Goal: Task Accomplishment & Management: Manage account settings

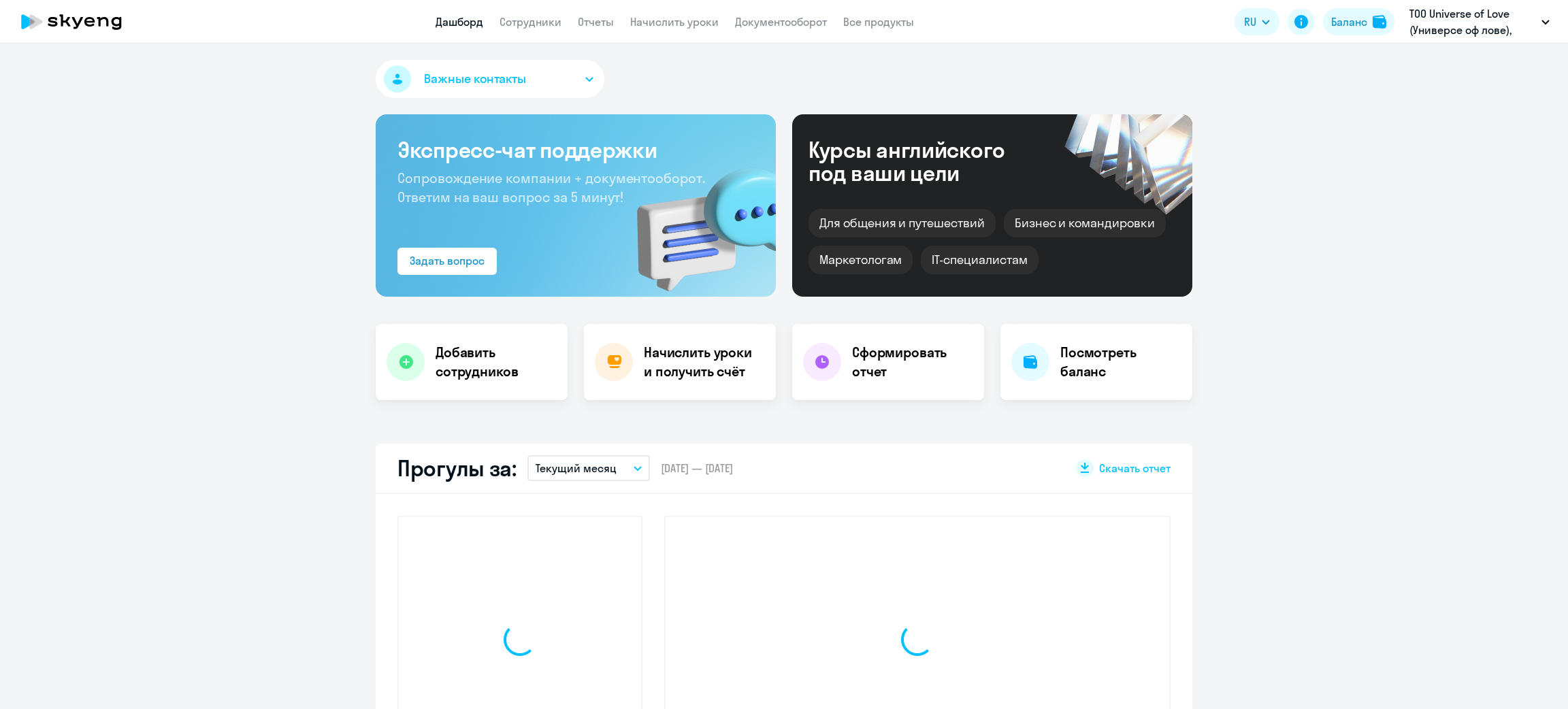
select select "30"
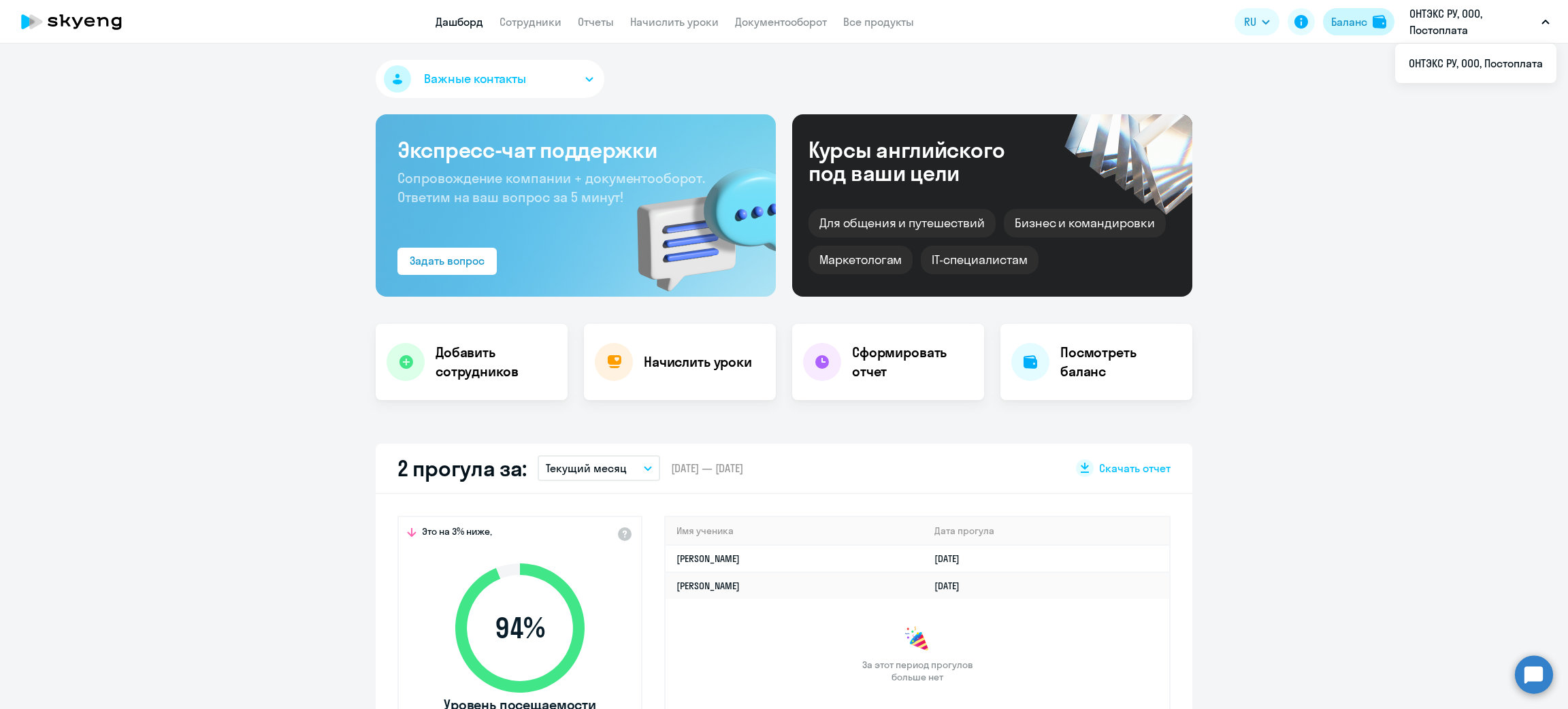
click at [1346, 22] on div "Баланс" at bounding box center [1349, 22] width 36 height 17
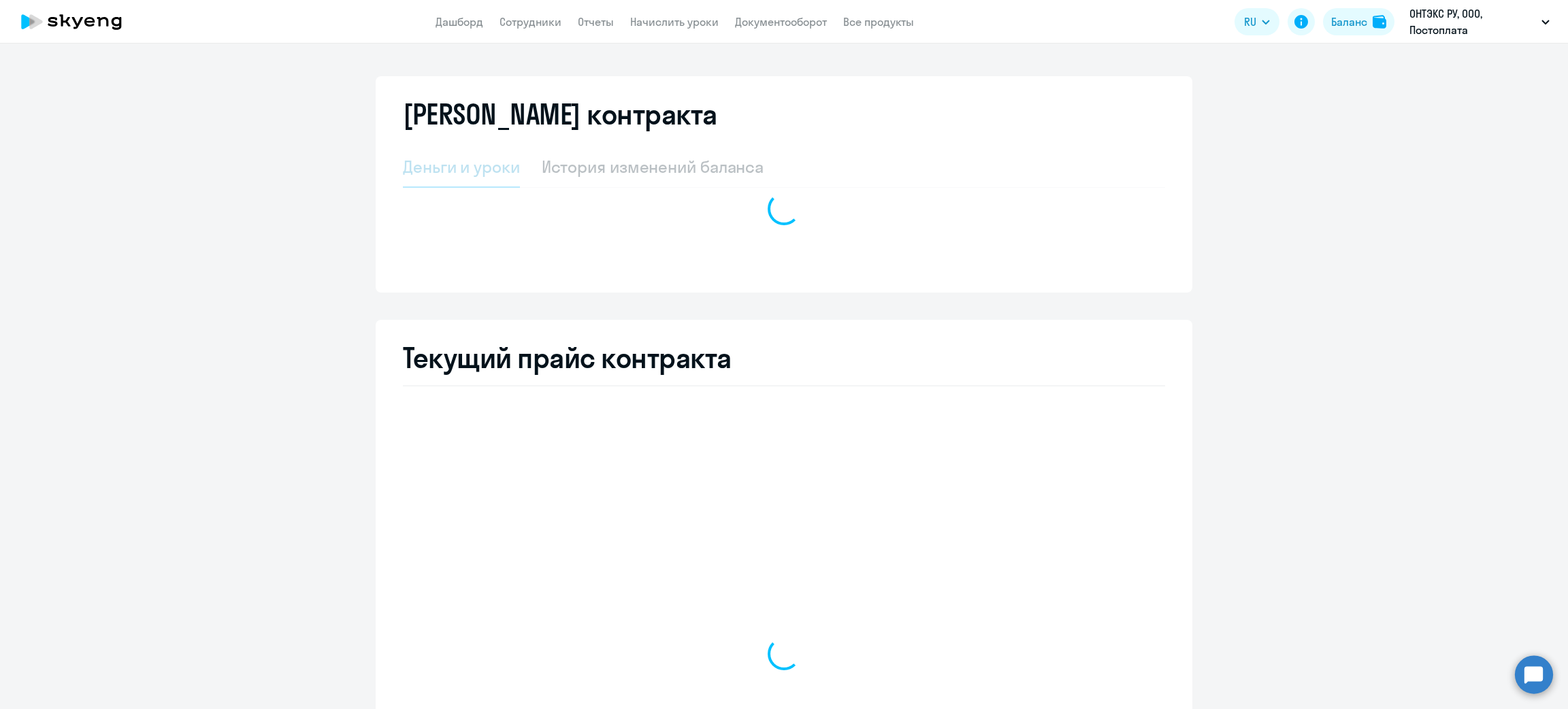
select select "english_adult_not_native_speaker"
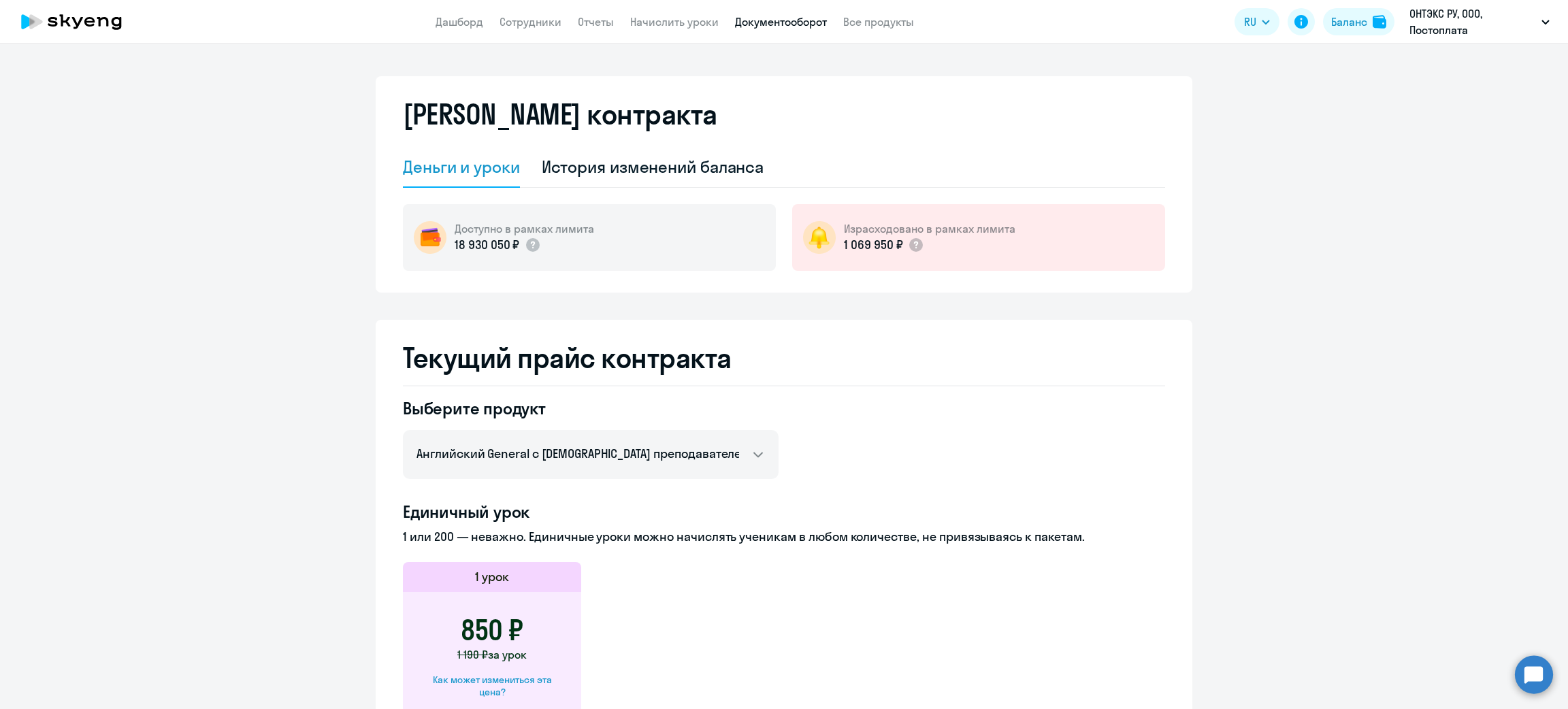
click at [761, 22] on link "Документооборот" at bounding box center [780, 21] width 92 height 14
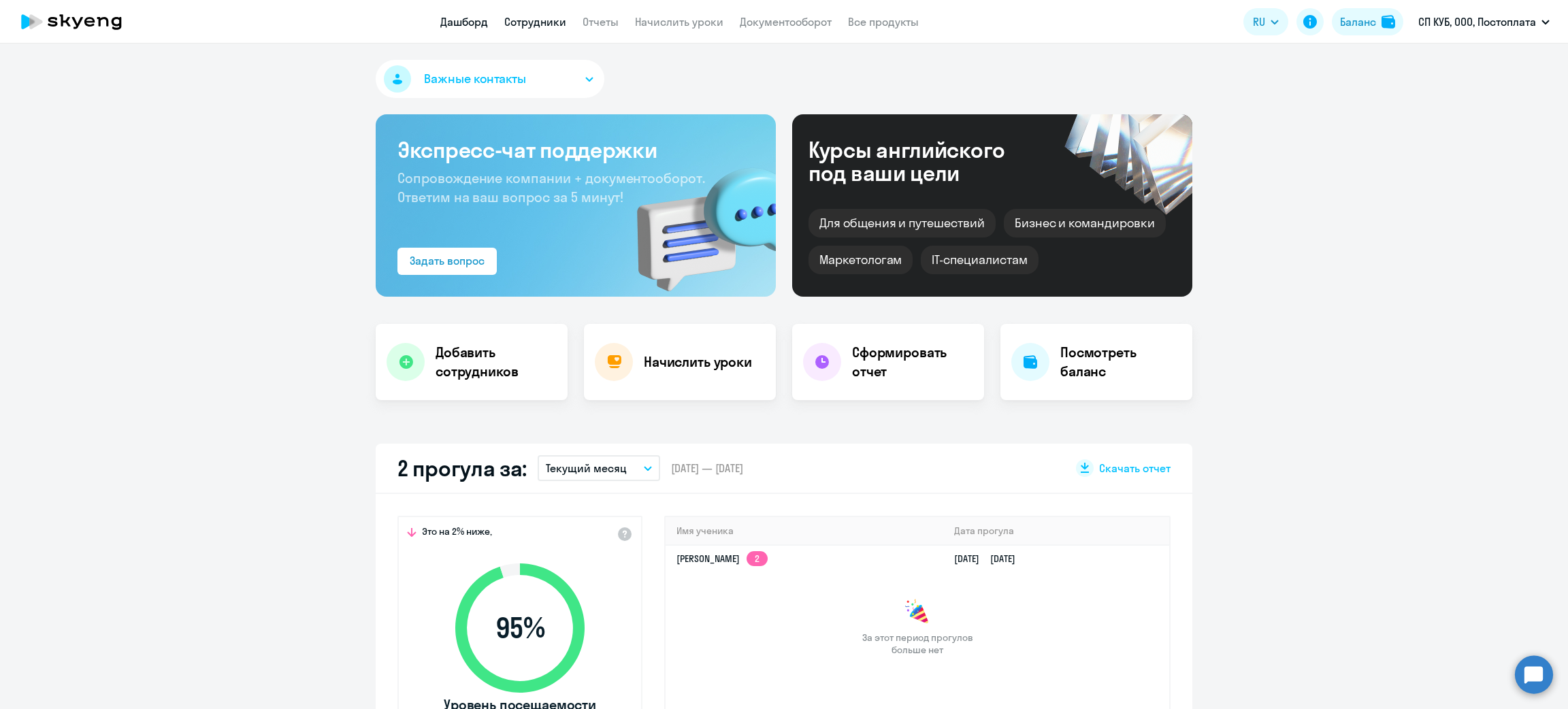
click at [551, 15] on link "Сотрудники" at bounding box center [535, 21] width 62 height 14
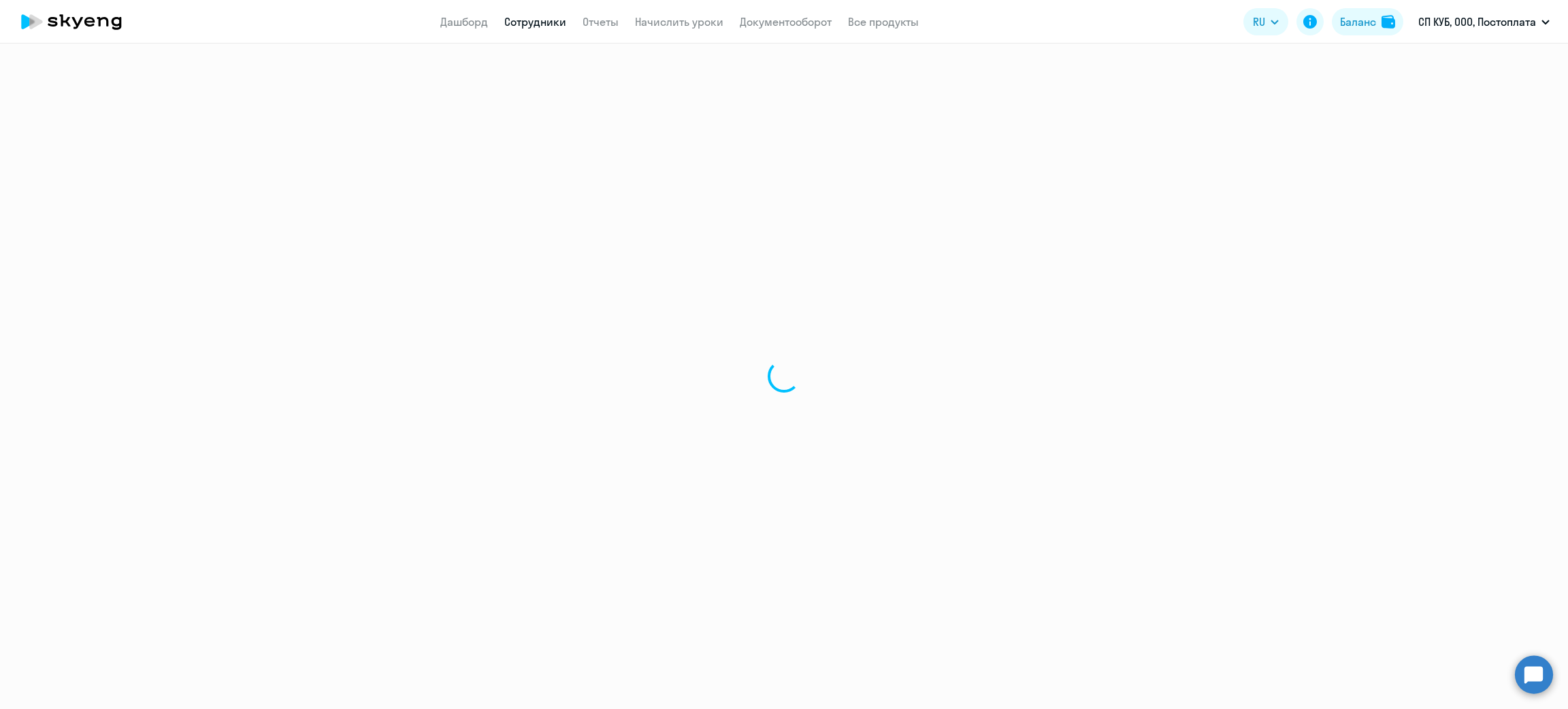
select select "30"
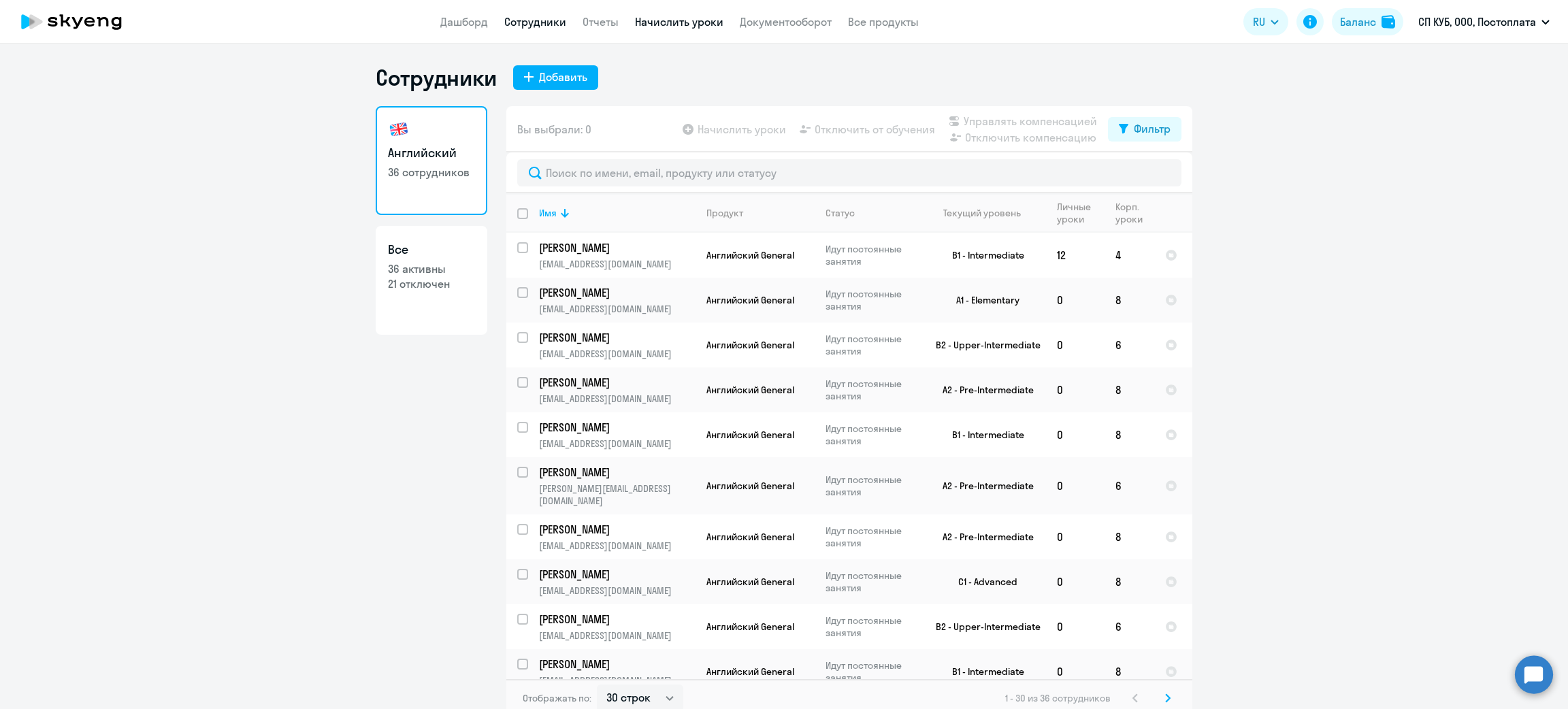
click at [660, 24] on link "Начислить уроки" at bounding box center [678, 21] width 88 height 14
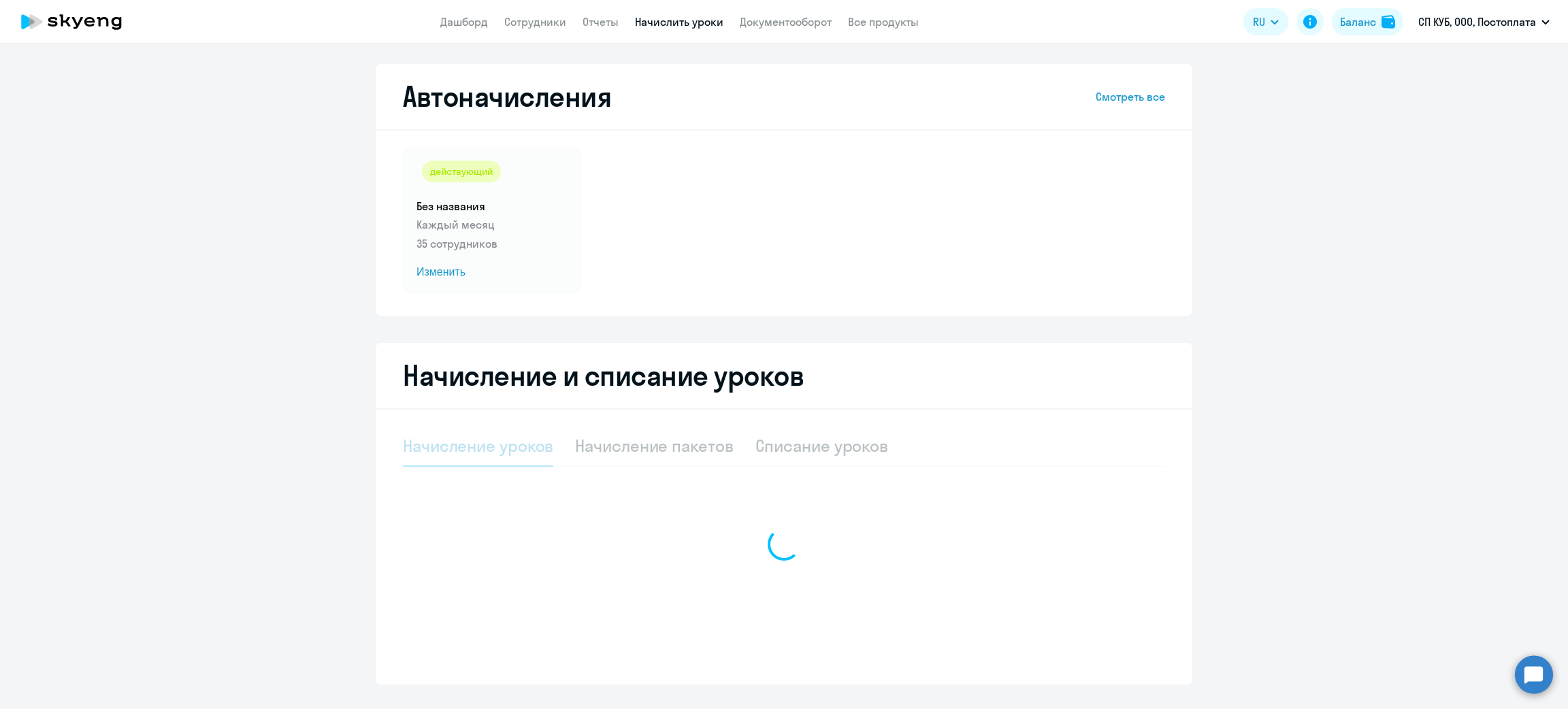
select select "10"
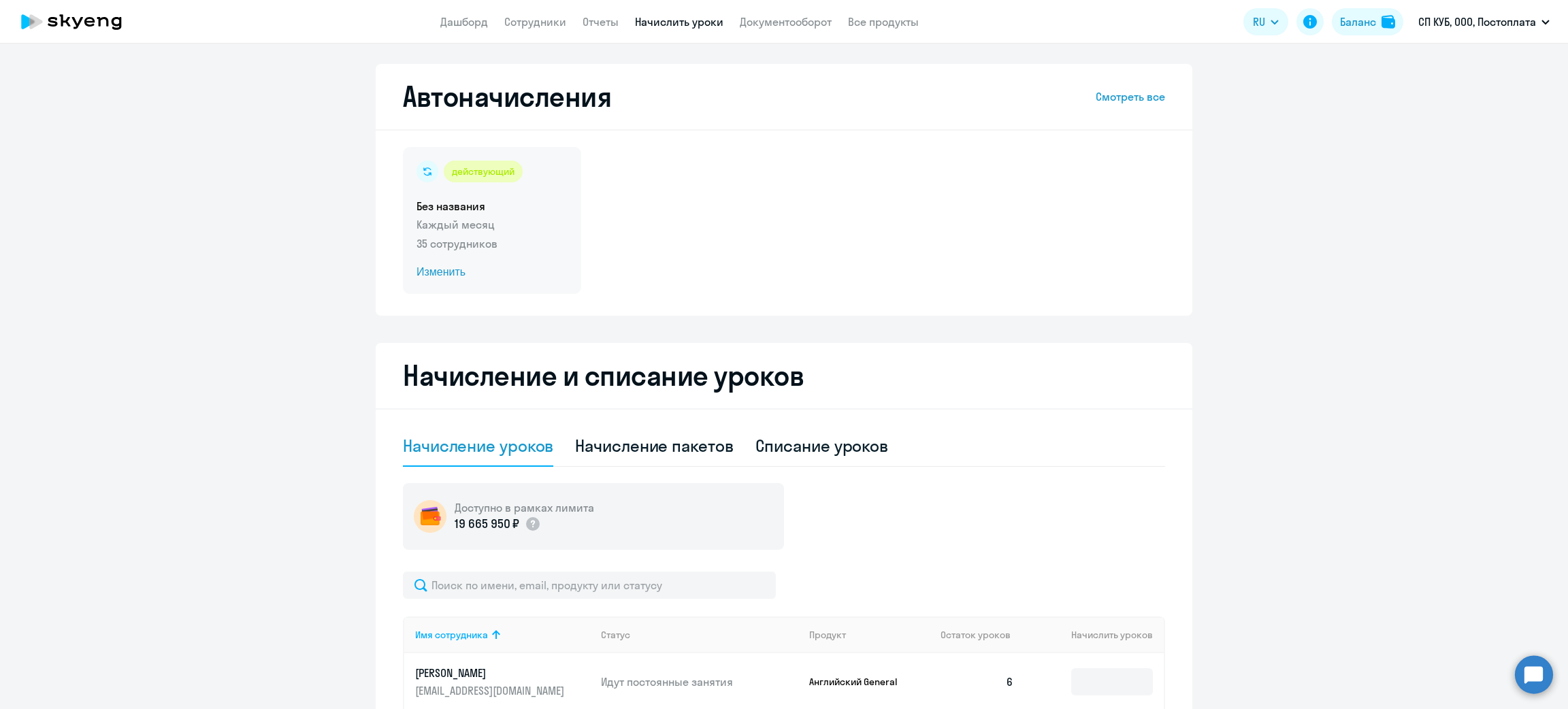
click at [476, 271] on span "Изменить" at bounding box center [491, 272] width 151 height 17
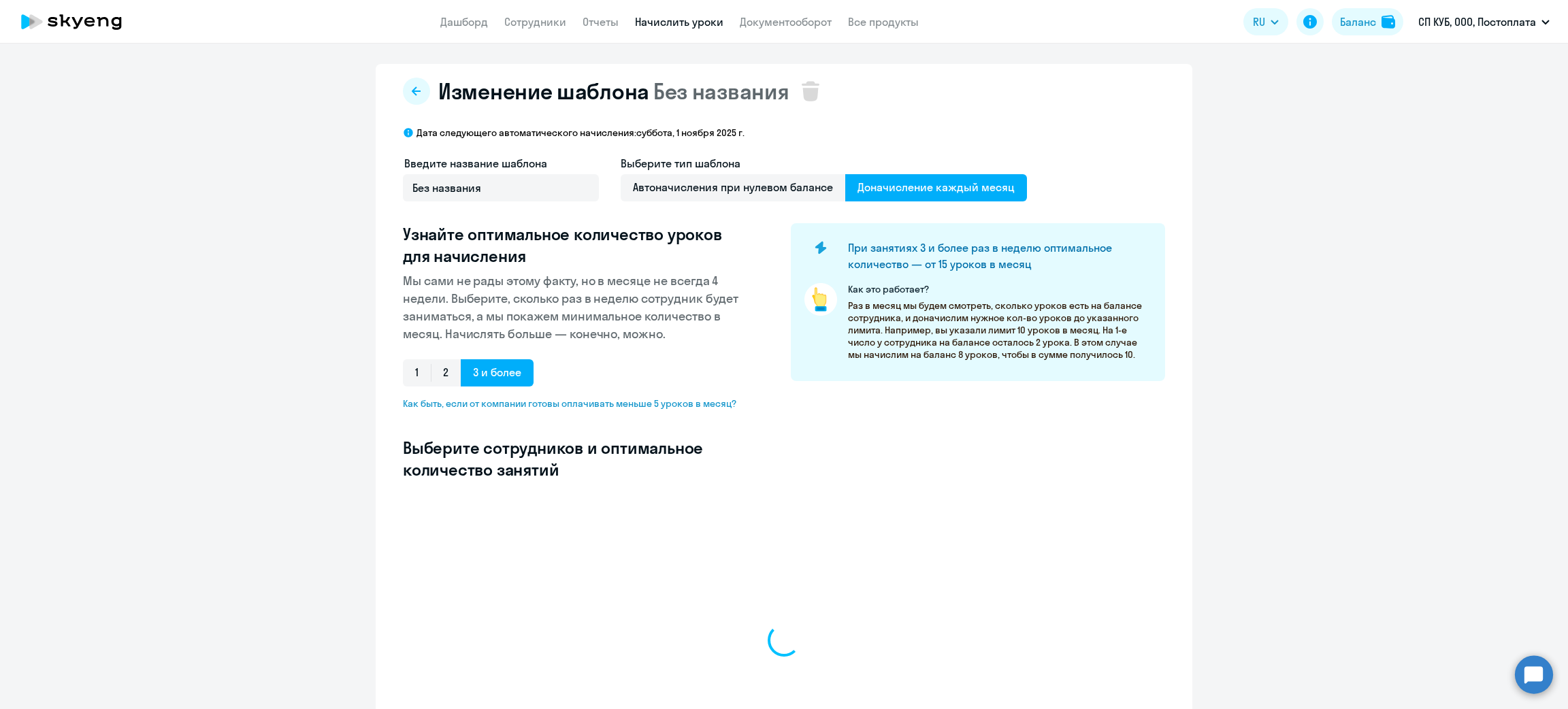
select select "10"
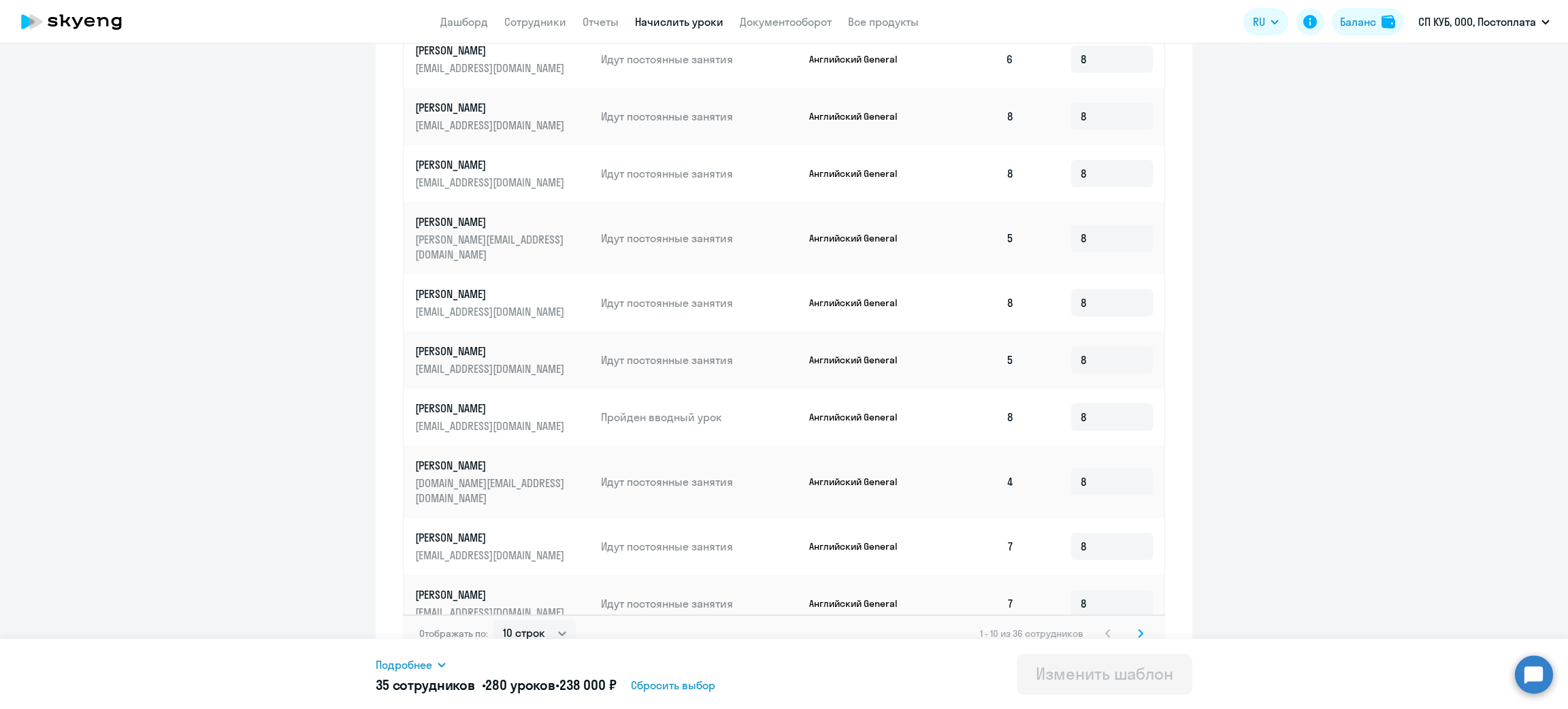
scroll to position [554, 0]
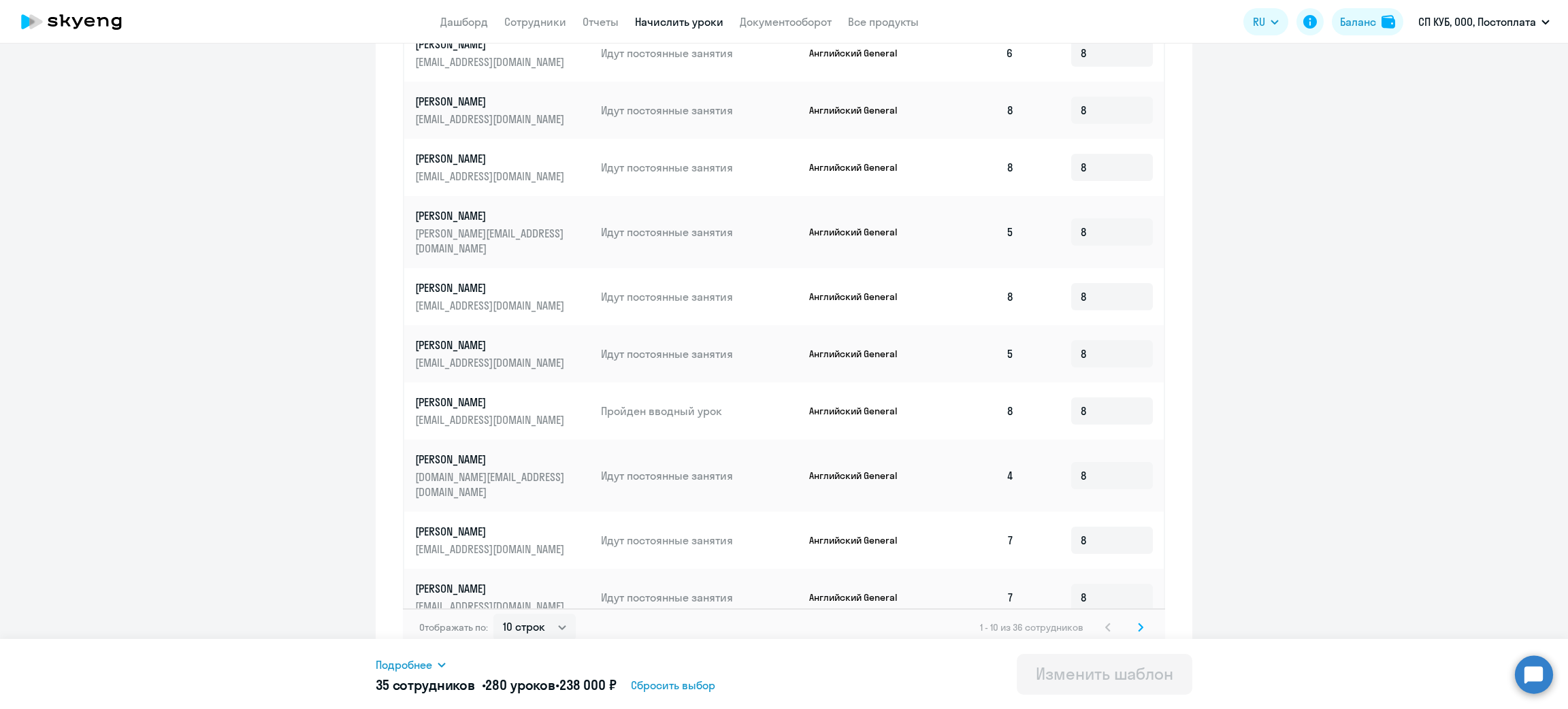
drag, startPoint x: 1142, startPoint y: 608, endPoint x: 1129, endPoint y: 608, distance: 13.0
click at [1129, 609] on div "Отображать по: 10 строк 30 строк 50 строк 1 - 10 из 36 сотрудников" at bounding box center [784, 627] width 762 height 38
click at [1132, 620] on svg-icon at bounding box center [1141, 628] width 17 height 17
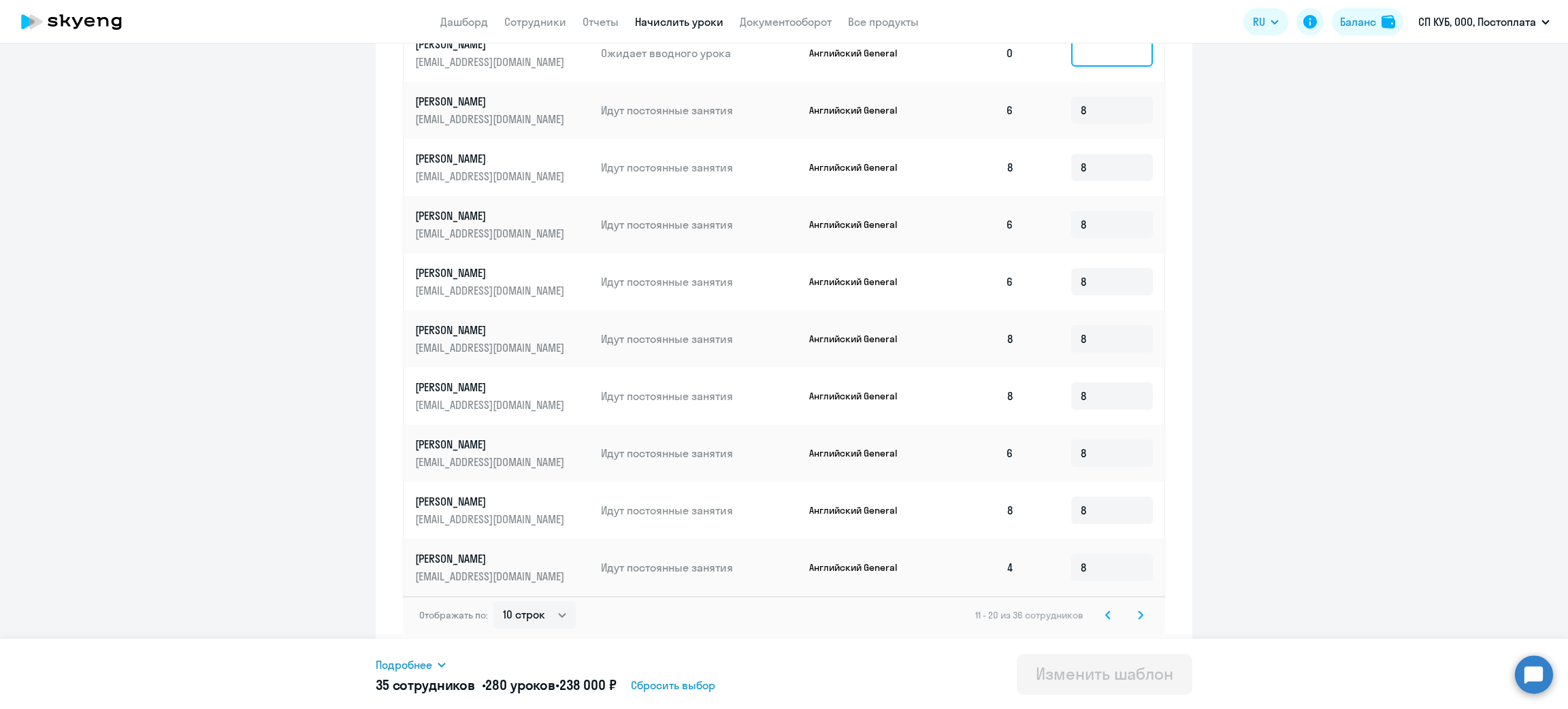
click at [1087, 55] on input at bounding box center [1112, 52] width 82 height 27
type input "8"
click at [1122, 678] on div "Изменить шаблон" at bounding box center [1104, 673] width 137 height 21
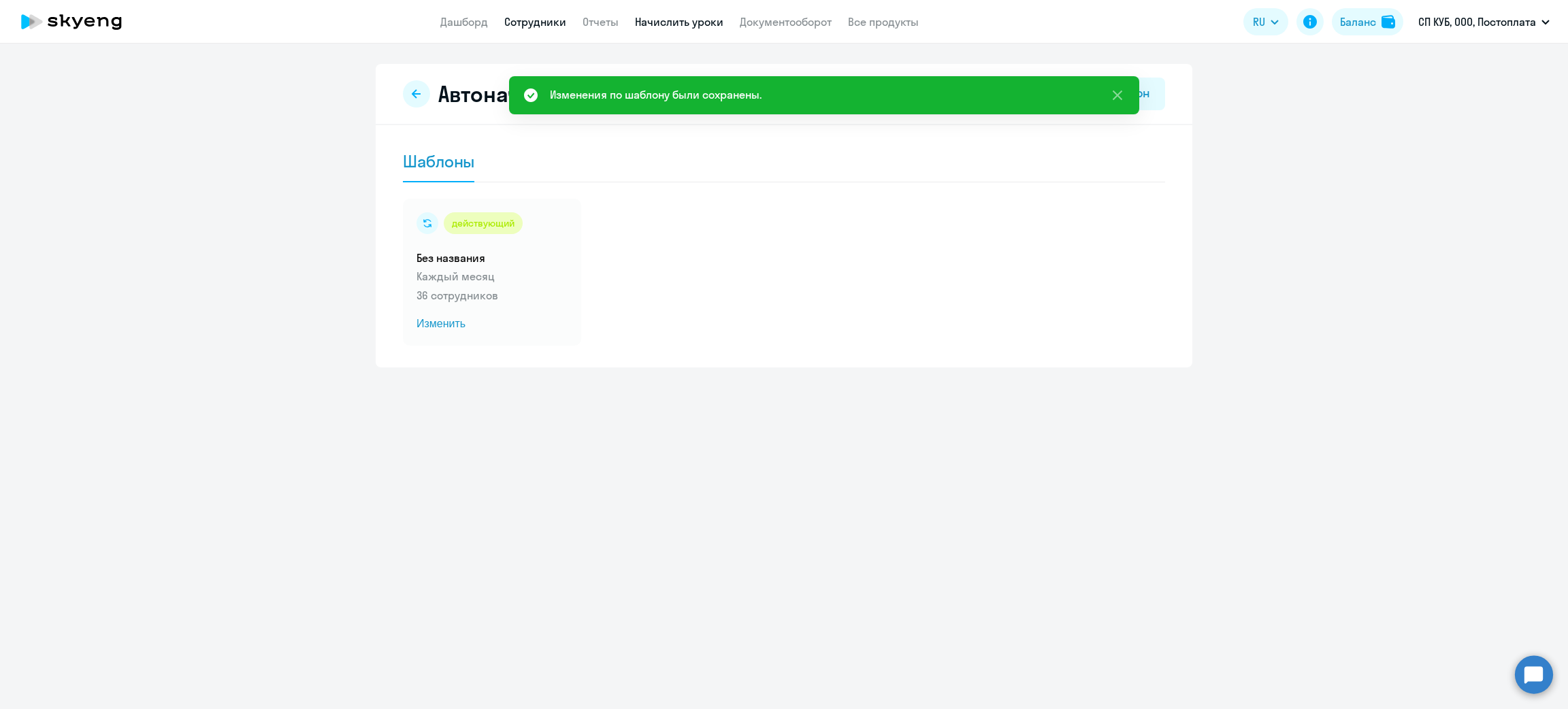
click at [550, 22] on link "Сотрудники" at bounding box center [535, 21] width 62 height 14
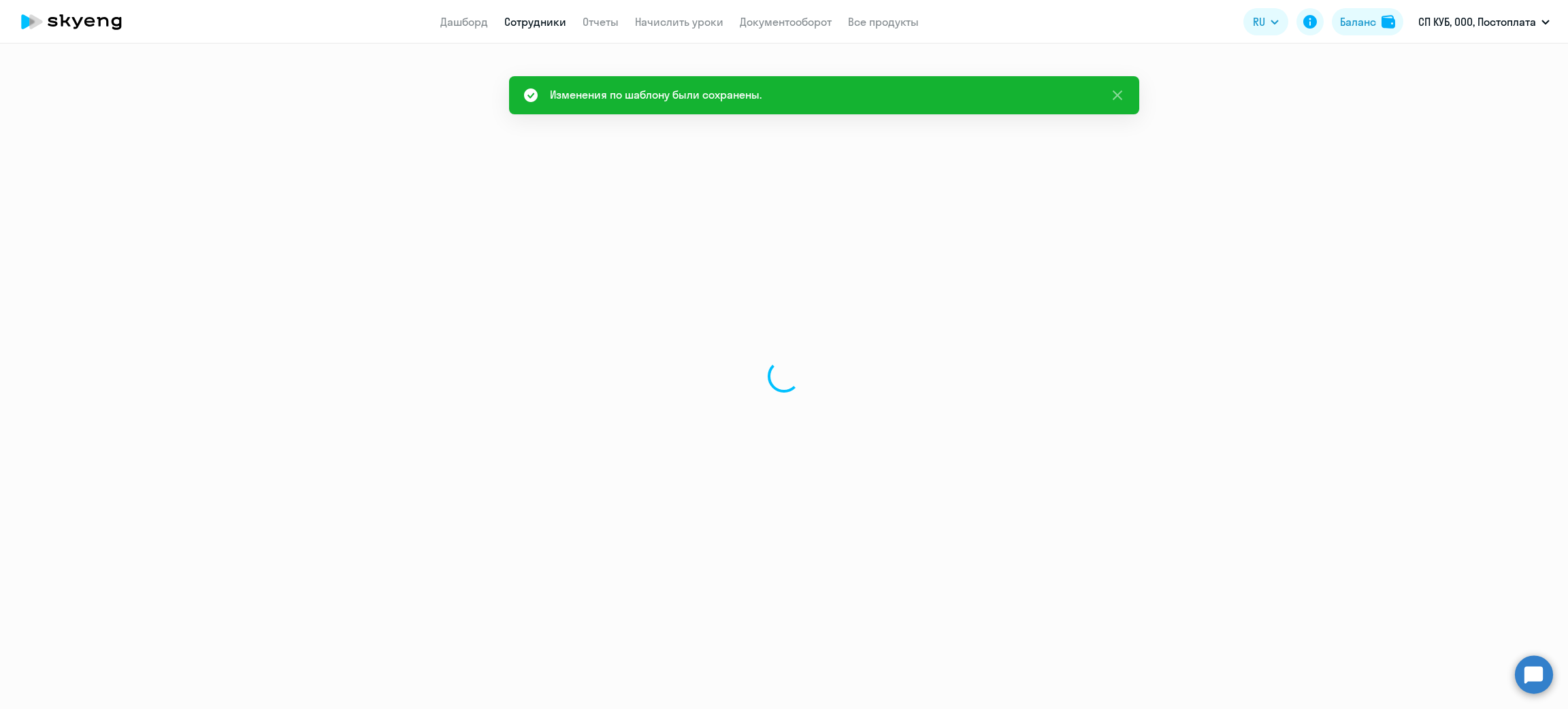
select select "30"
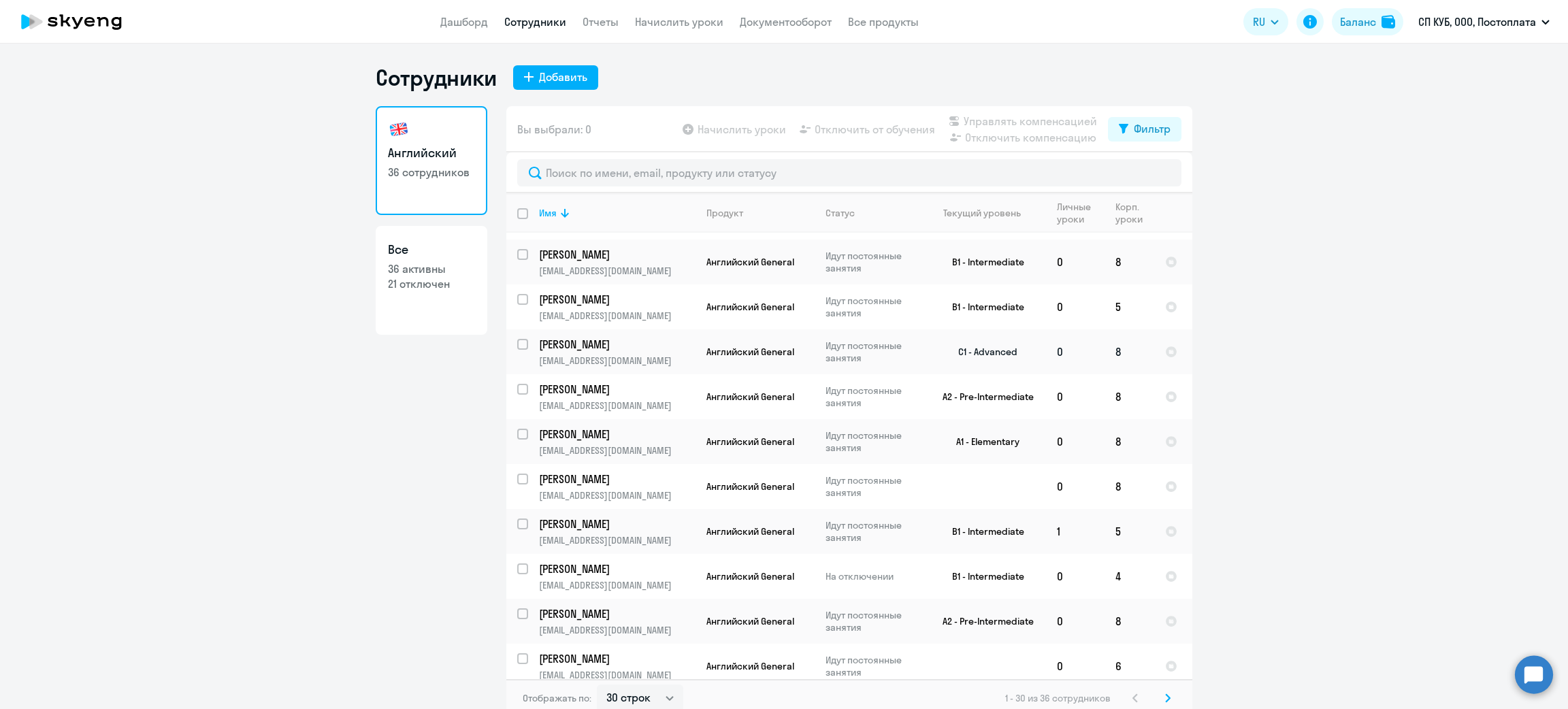
scroll to position [377, 0]
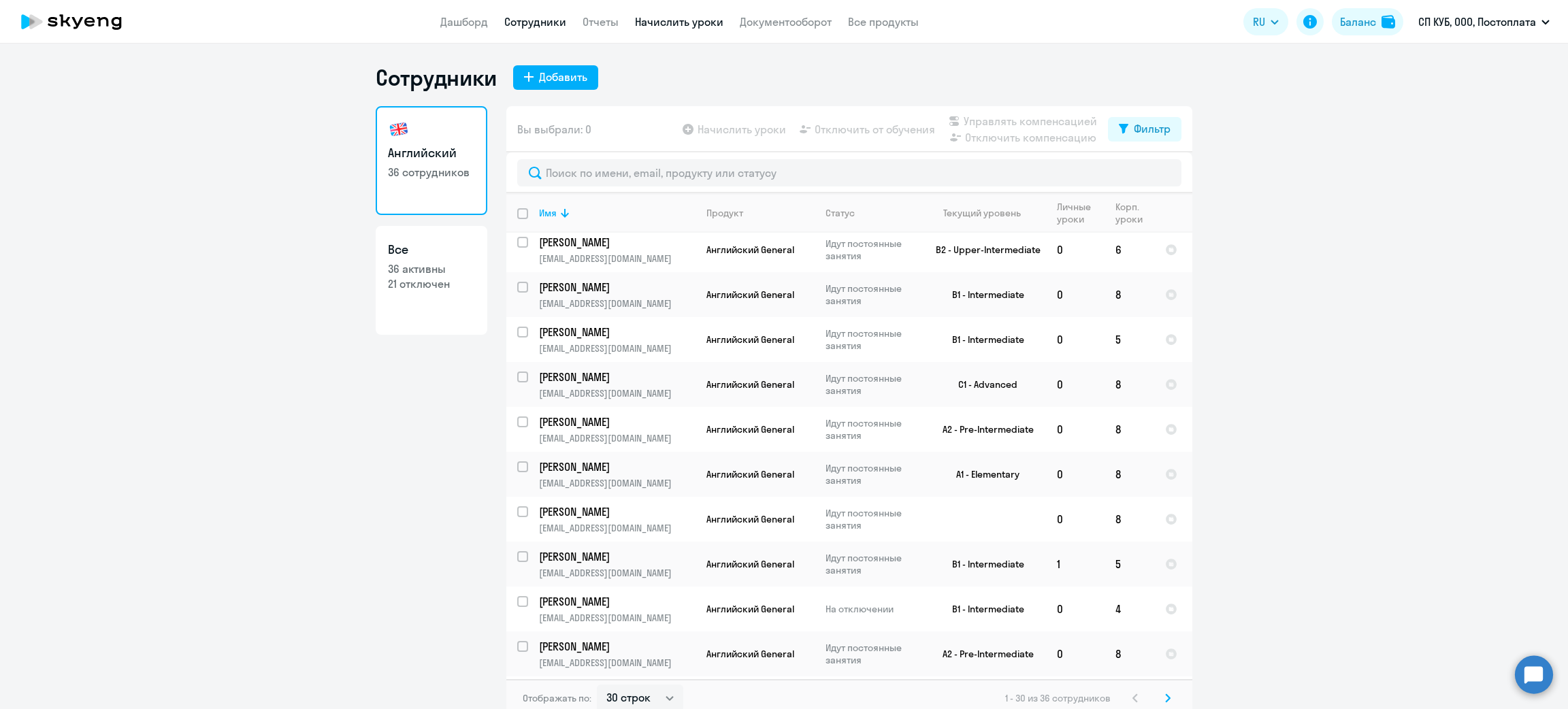
click at [689, 15] on link "Начислить уроки" at bounding box center [678, 21] width 88 height 14
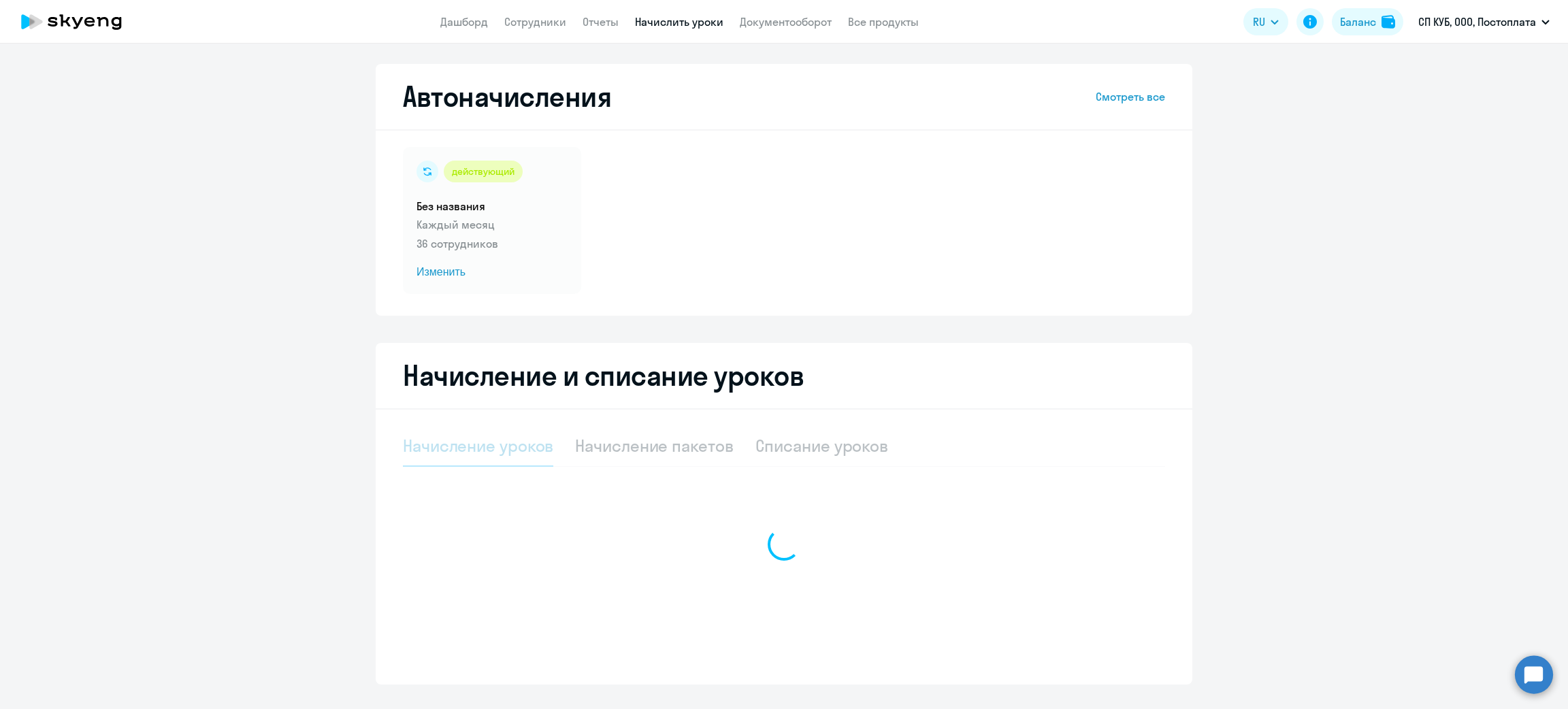
select select "10"
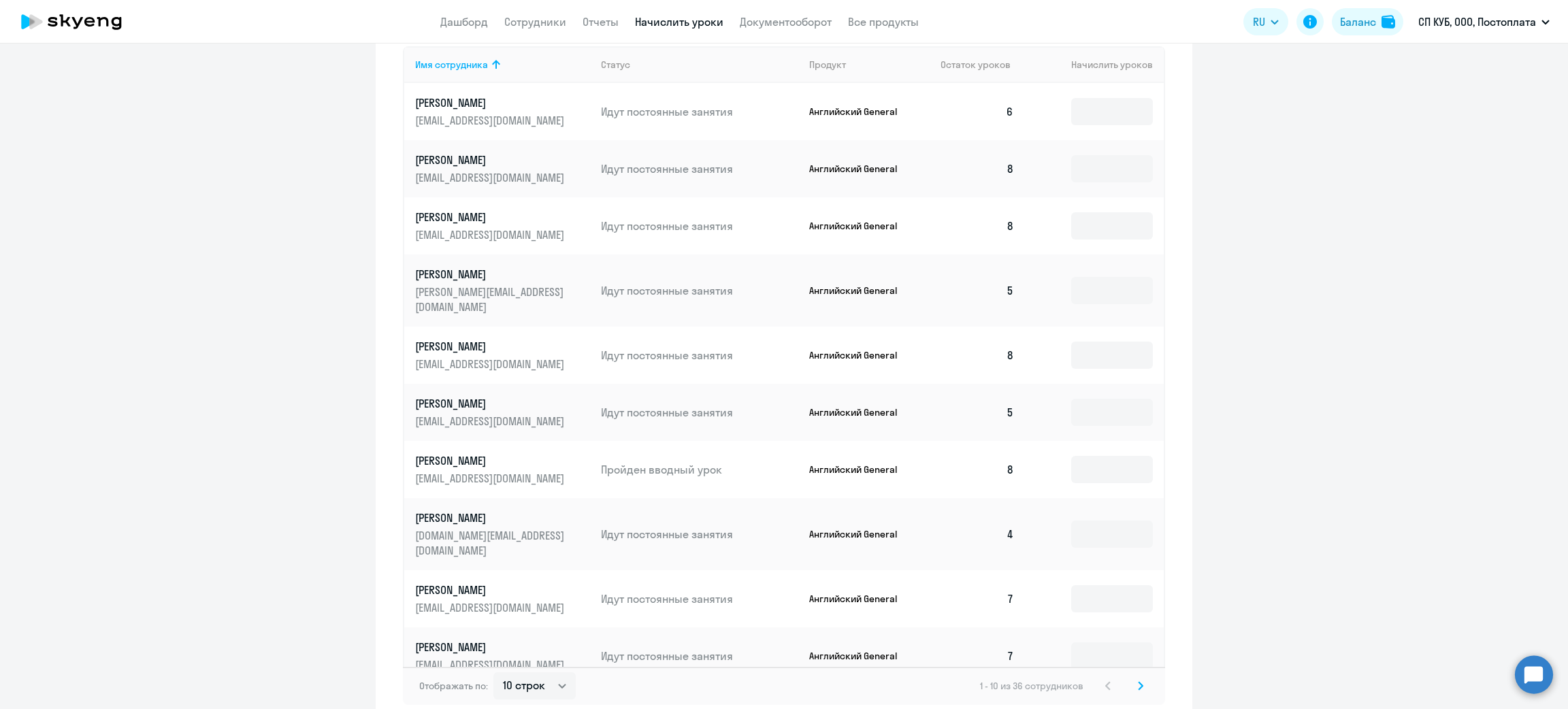
scroll to position [628, 0]
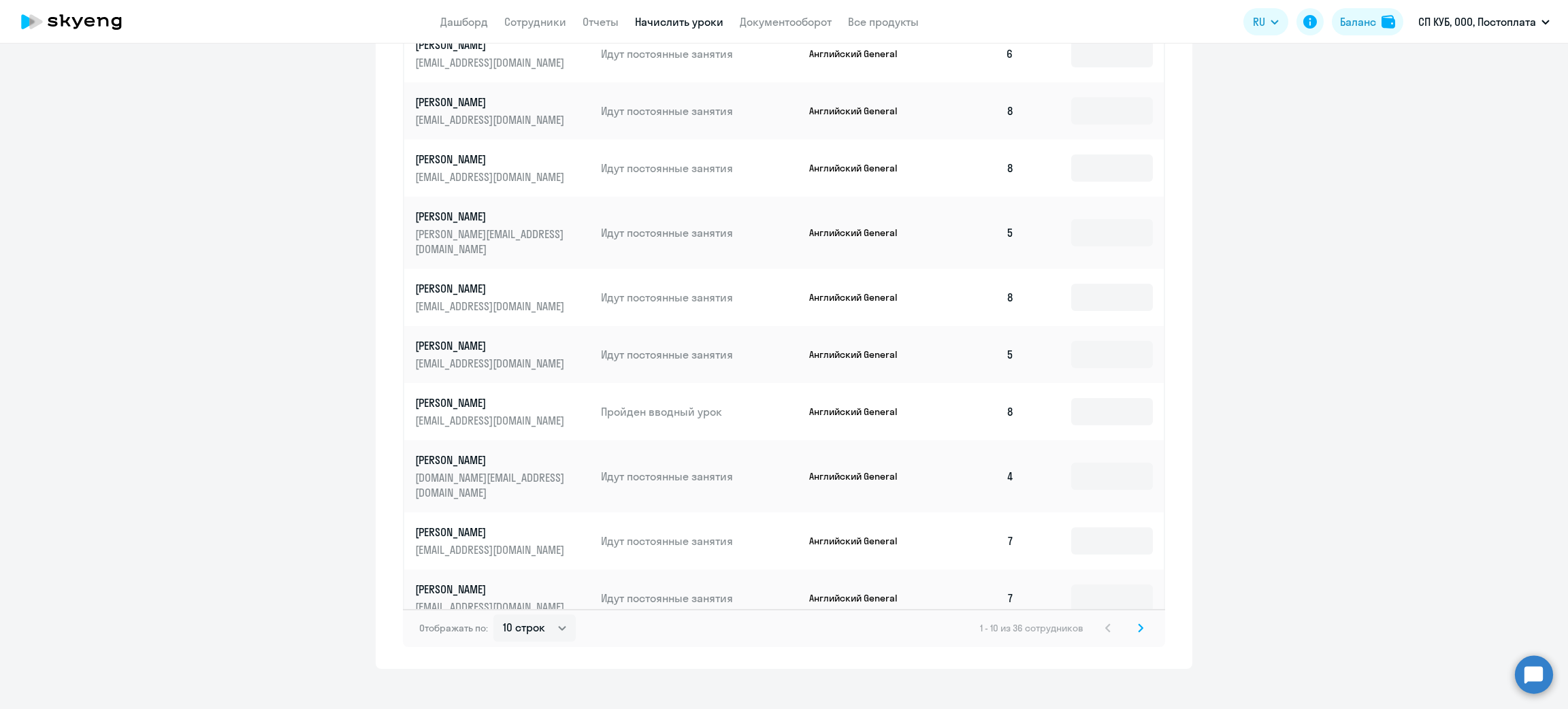
click at [1132, 620] on svg-icon at bounding box center [1141, 628] width 17 height 17
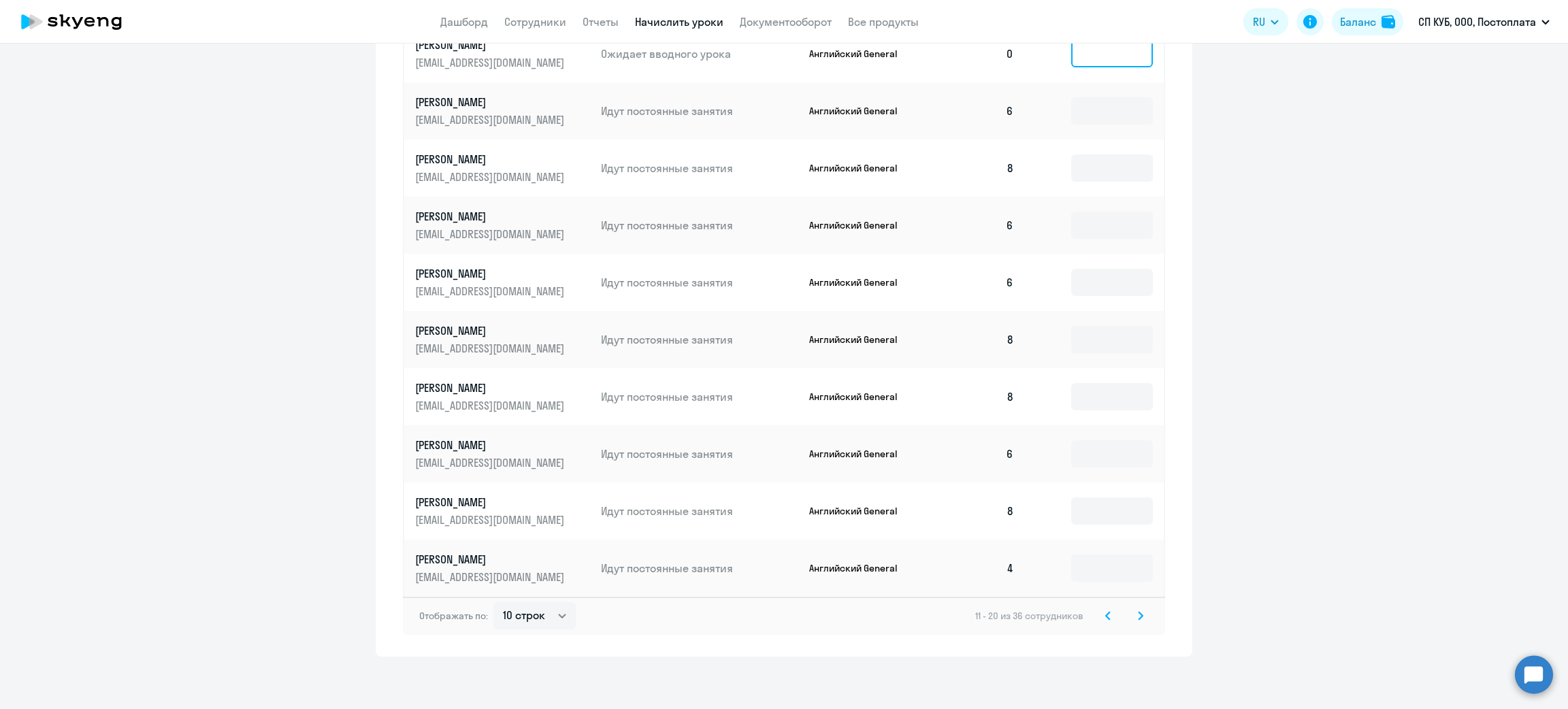
click at [1092, 59] on input at bounding box center [1112, 53] width 82 height 27
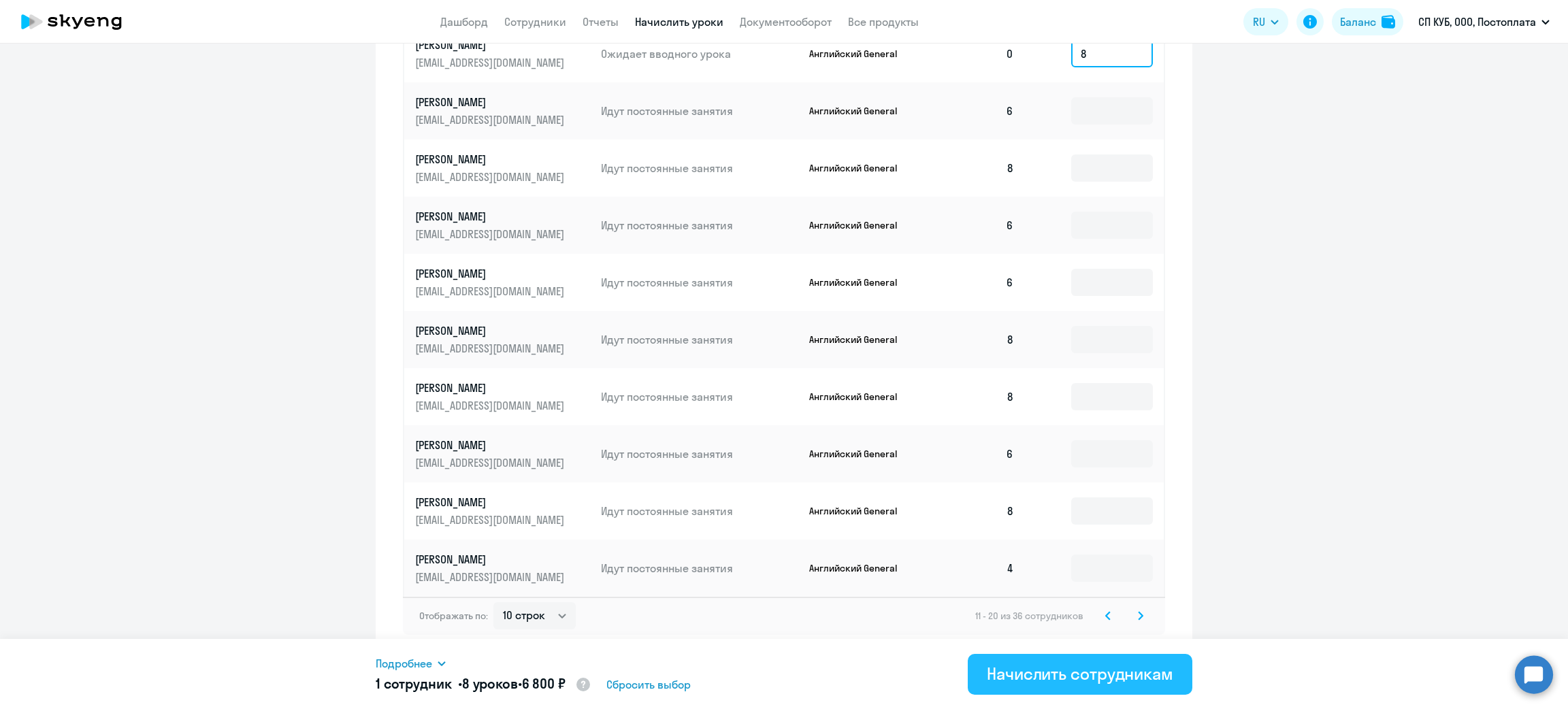
type input "8"
click at [1087, 668] on div "Начислить сотрудникам" at bounding box center [1079, 673] width 187 height 21
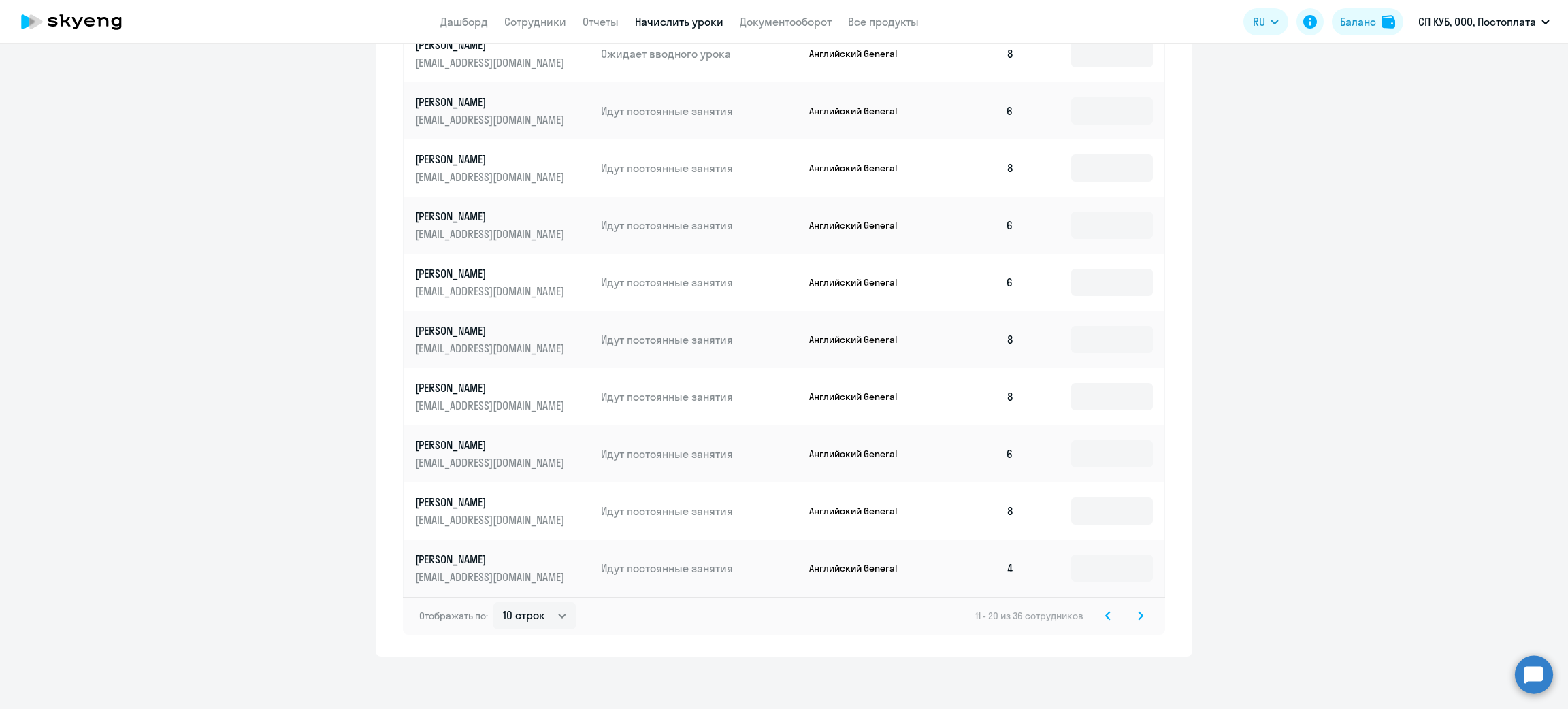
click at [1129, 607] on div "Отображать по: 10 строк 30 строк 50 строк 11 - 20 из 36 сотрудников" at bounding box center [784, 615] width 762 height 38
click at [1132, 608] on svg-icon at bounding box center [1141, 616] width 17 height 17
click at [1138, 611] on icon at bounding box center [1141, 616] width 6 height 9
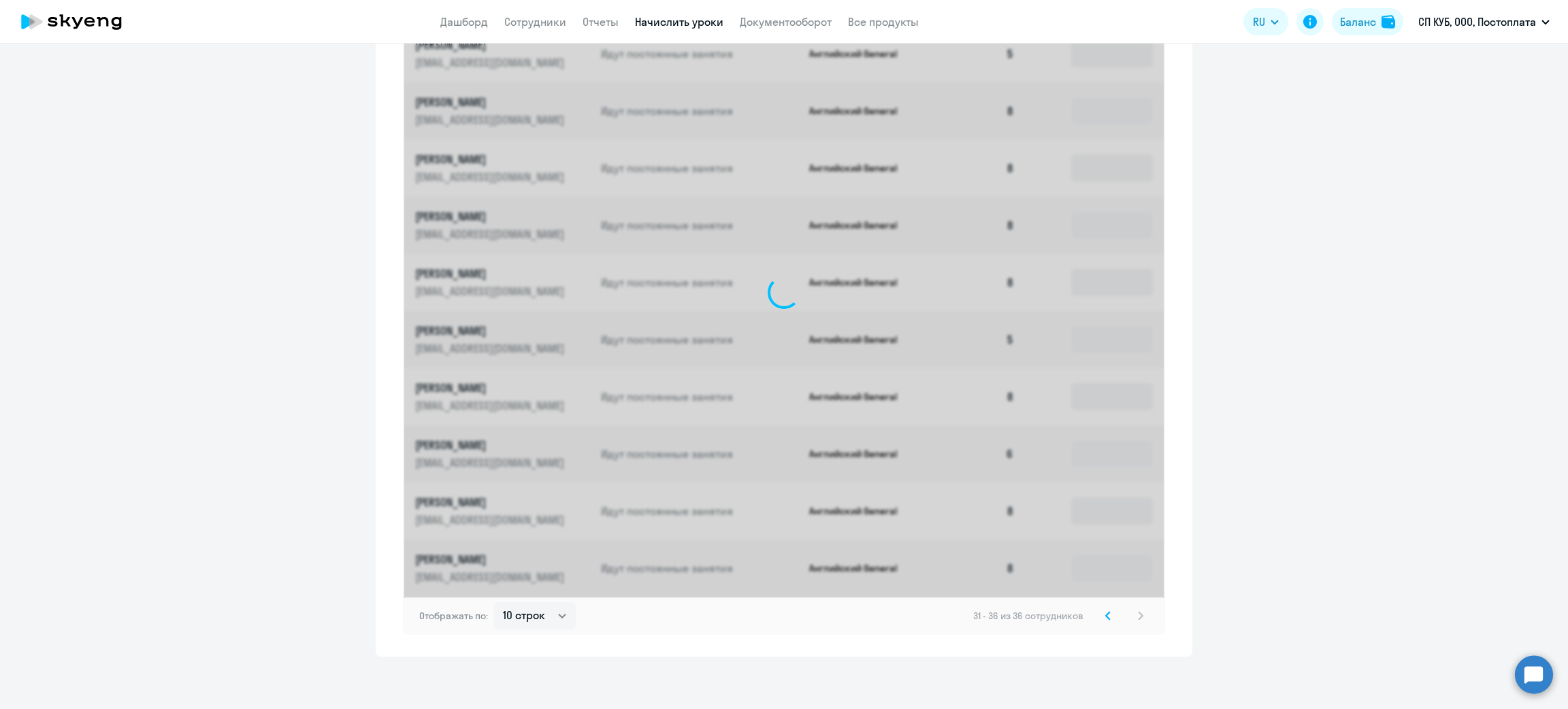
scroll to position [400, 0]
